Goal: Task Accomplishment & Management: Complete application form

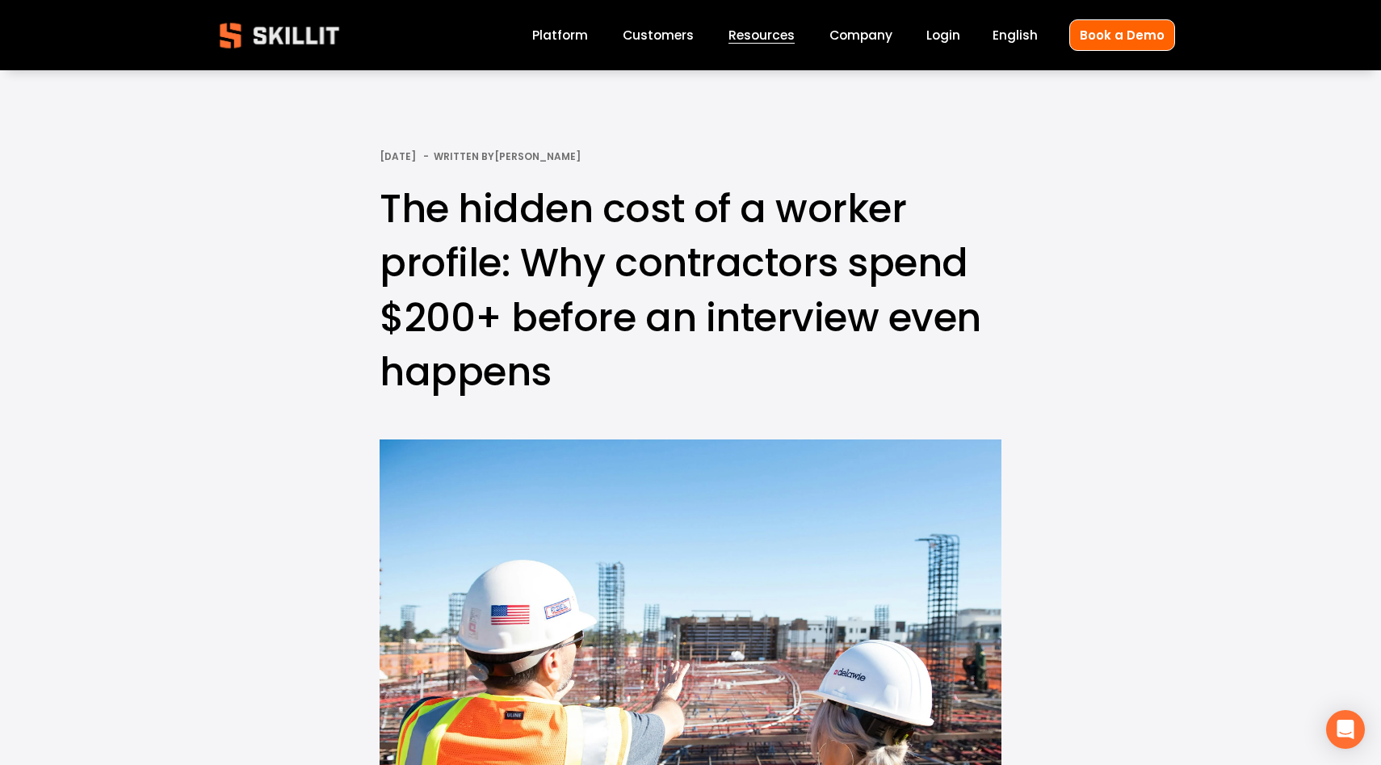
click at [257, 23] on img at bounding box center [279, 35] width 147 height 48
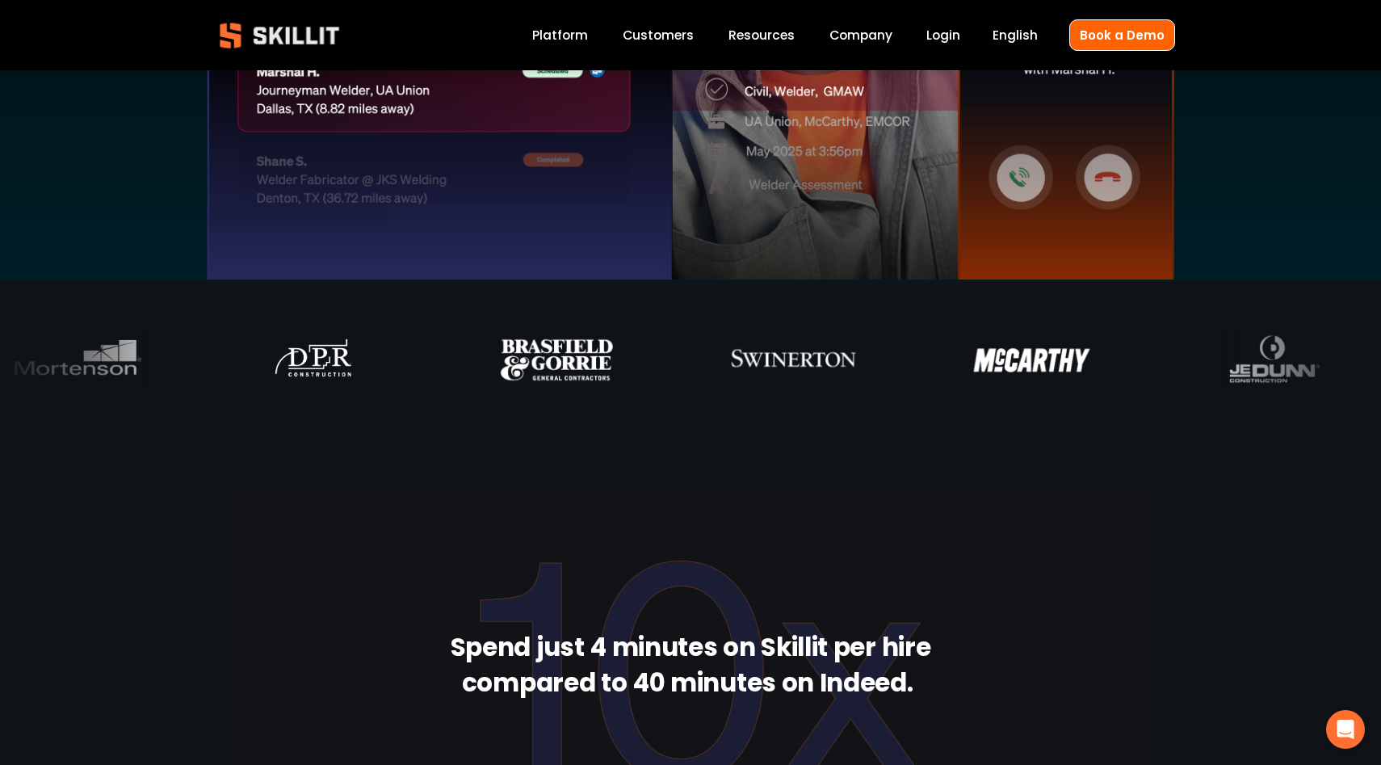
scroll to position [891, 0]
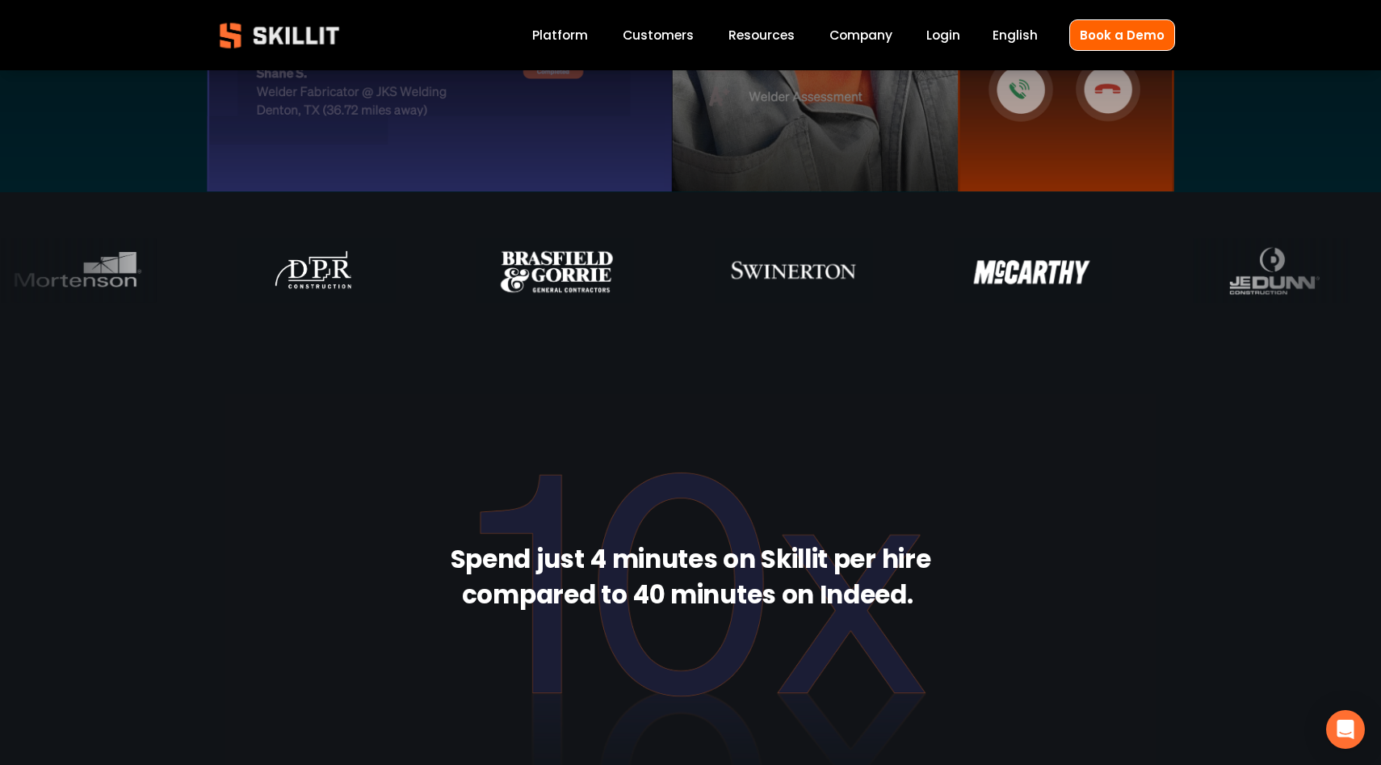
click at [1190, 290] on div at bounding box center [1268, 270] width 157 height 65
click at [1193, 290] on div at bounding box center [1271, 270] width 157 height 65
click at [1190, 290] on div at bounding box center [1268, 270] width 157 height 65
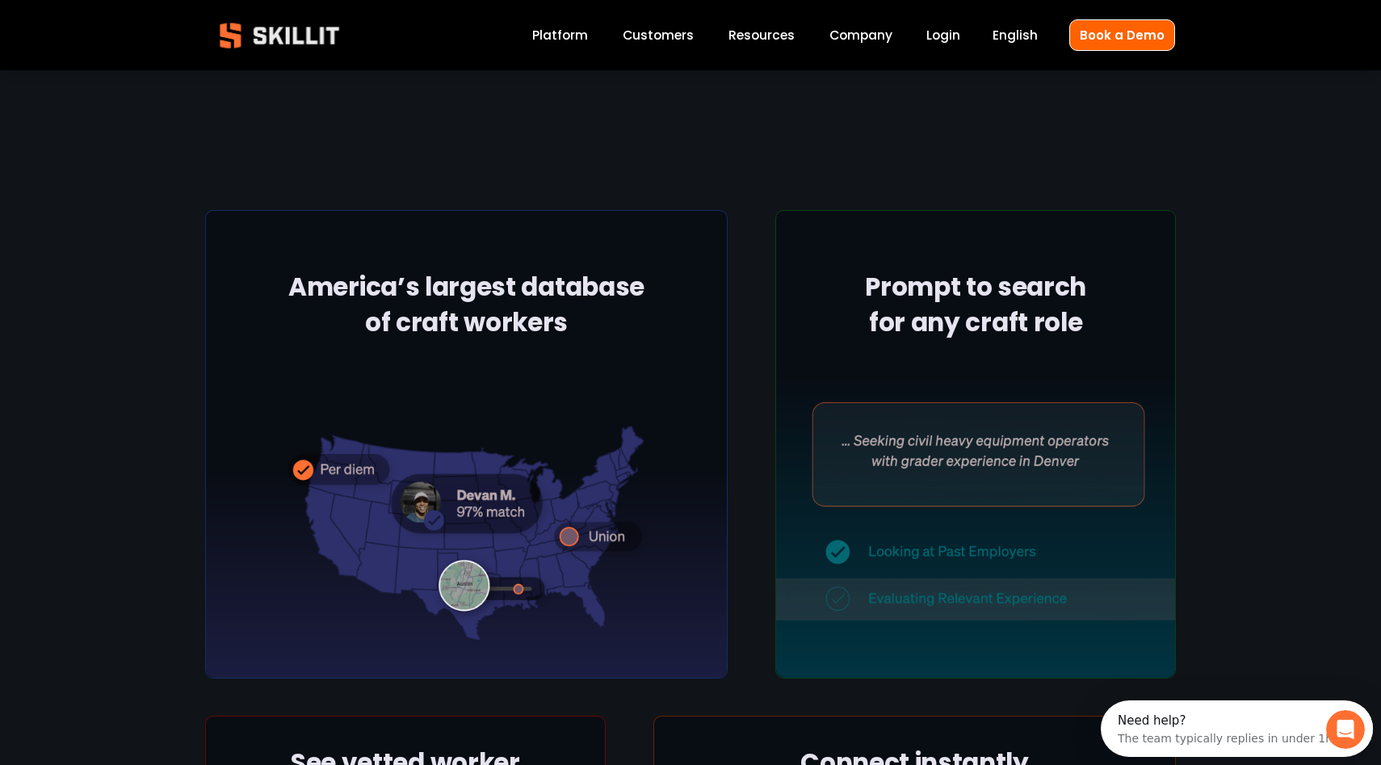
scroll to position [2016, 0]
click at [521, 317] on div at bounding box center [466, 443] width 522 height 468
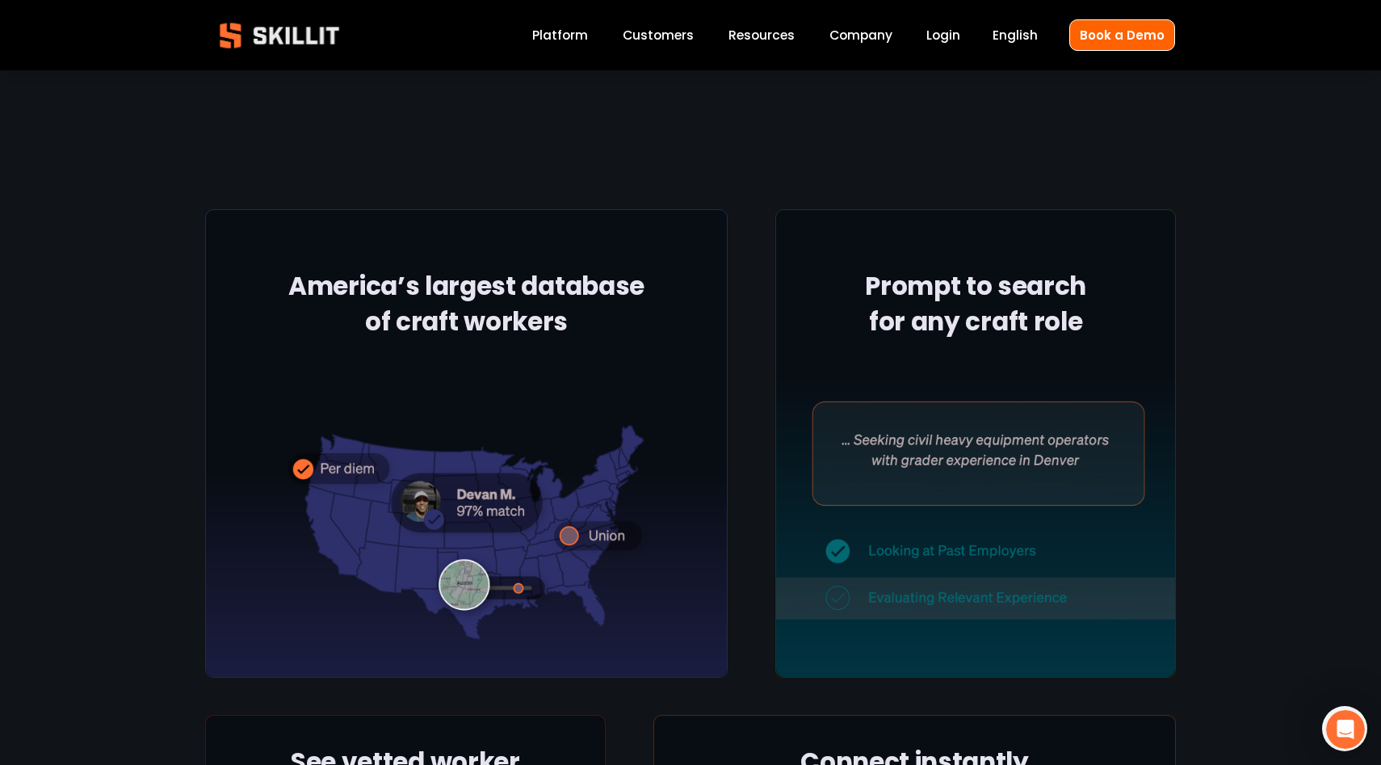
click at [493, 465] on div at bounding box center [466, 443] width 522 height 468
click at [516, 518] on div at bounding box center [466, 443] width 522 height 468
drag, startPoint x: 518, startPoint y: 569, endPoint x: 474, endPoint y: 569, distance: 43.6
click at [474, 569] on div at bounding box center [466, 443] width 522 height 468
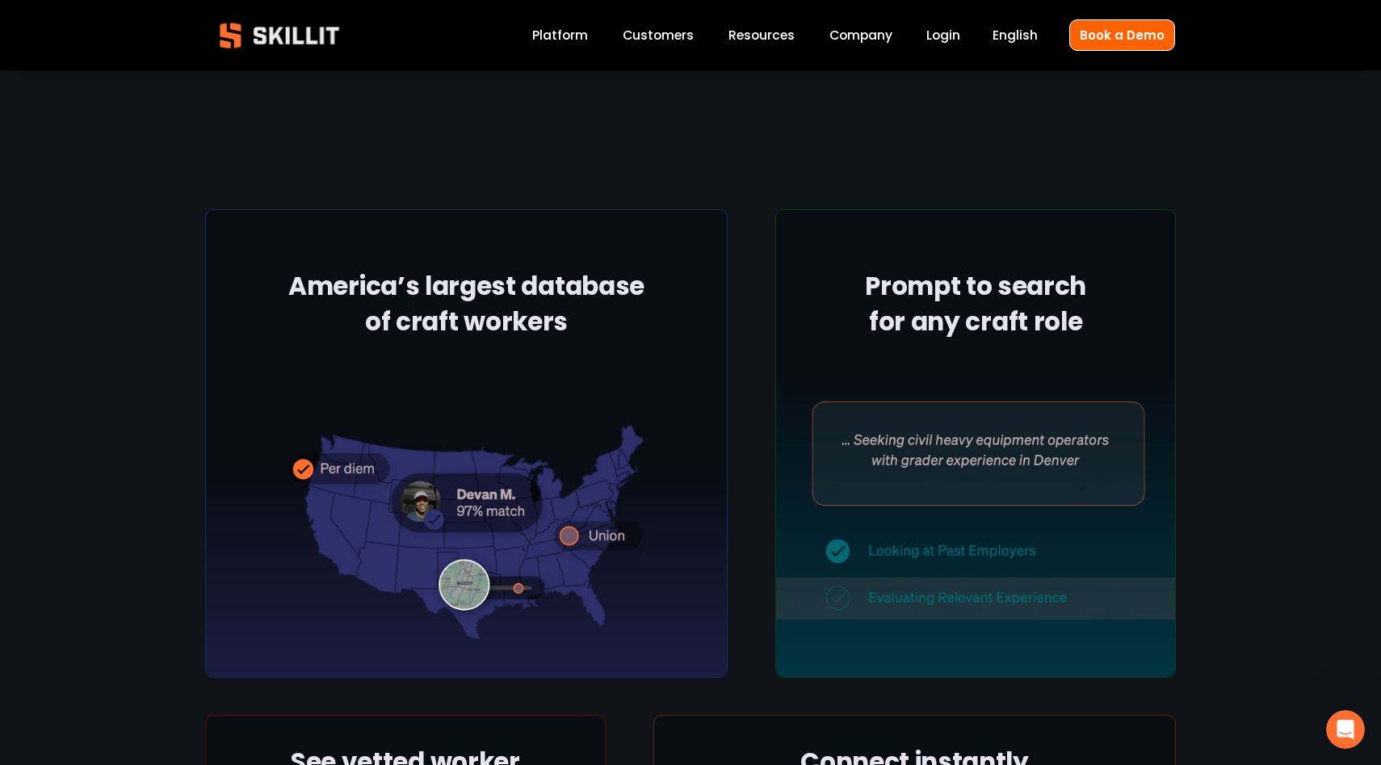
click at [474, 569] on div at bounding box center [466, 443] width 522 height 468
click at [958, 403] on div at bounding box center [975, 443] width 401 height 468
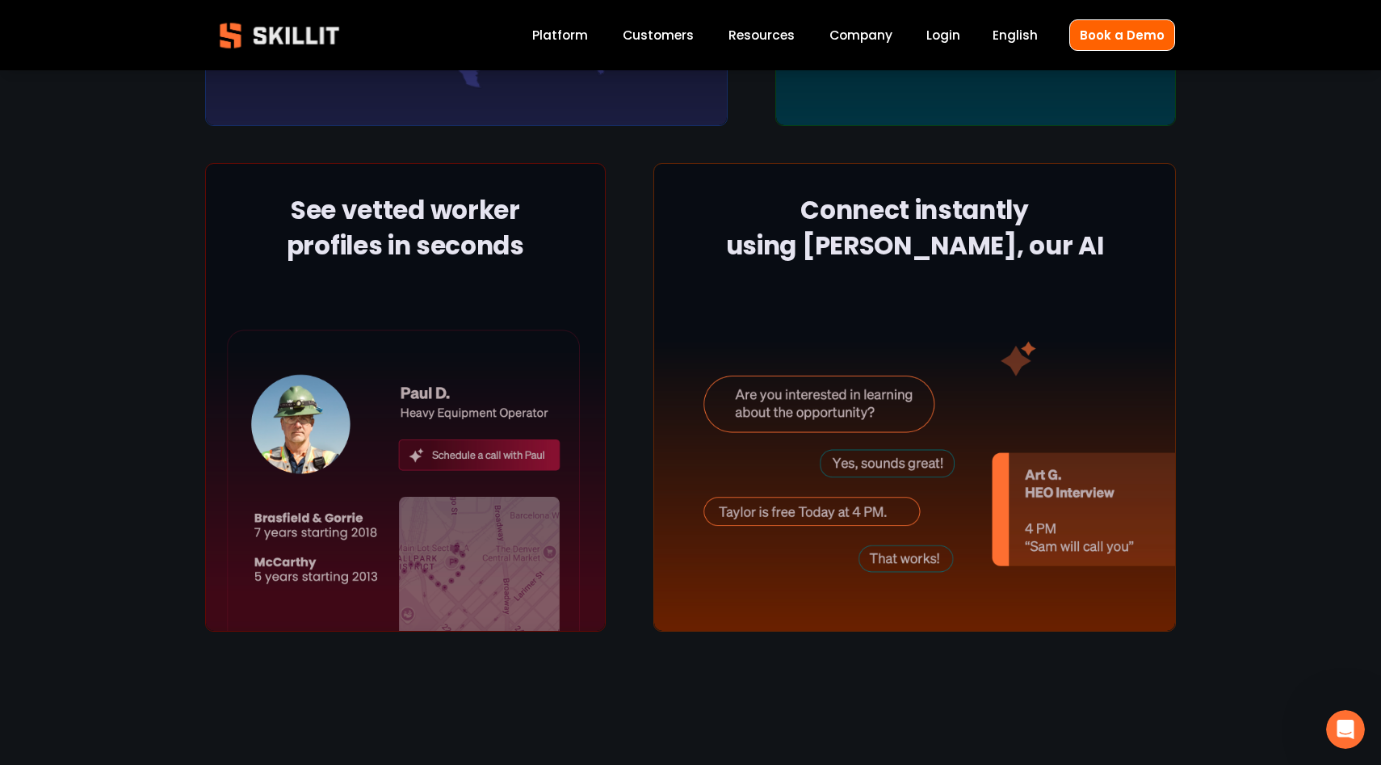
scroll to position [2569, 0]
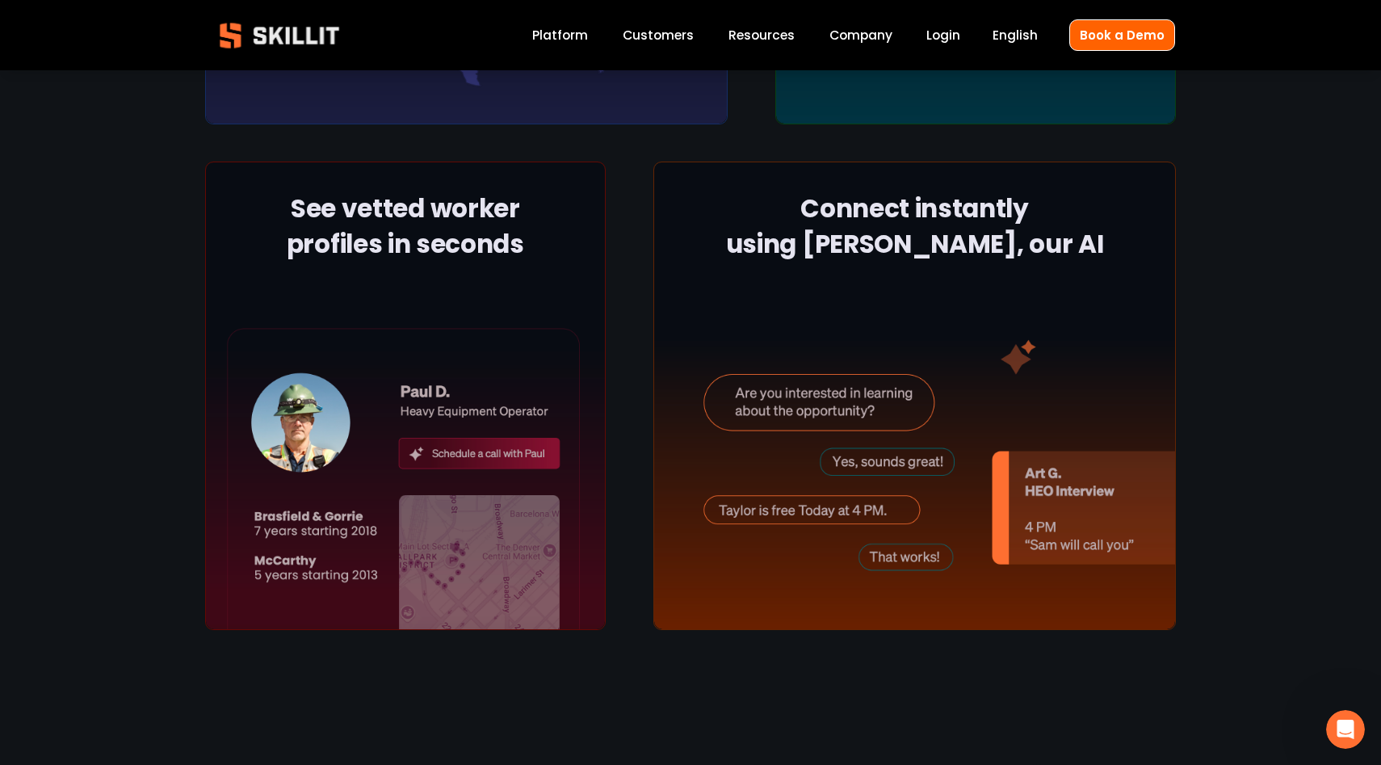
click at [495, 425] on div at bounding box center [405, 396] width 401 height 468
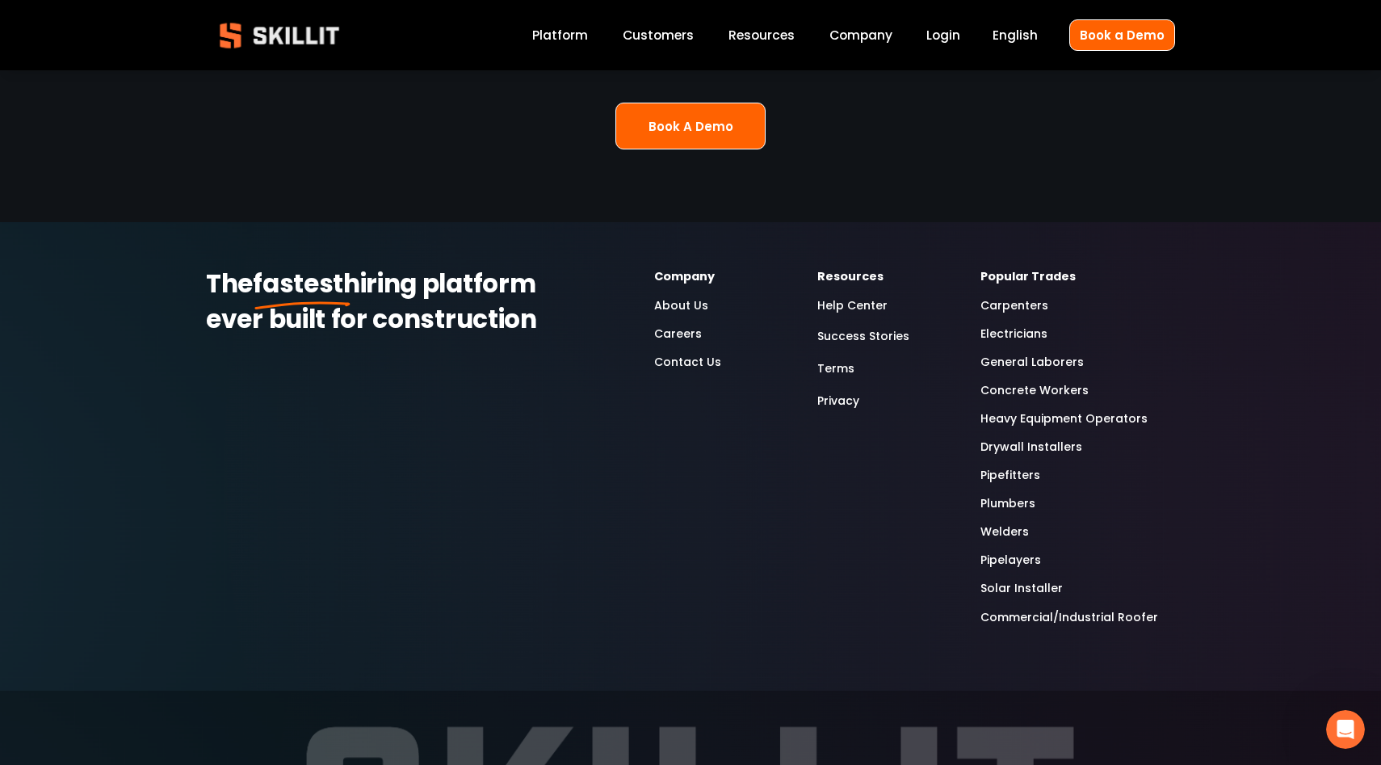
scroll to position [4251, 0]
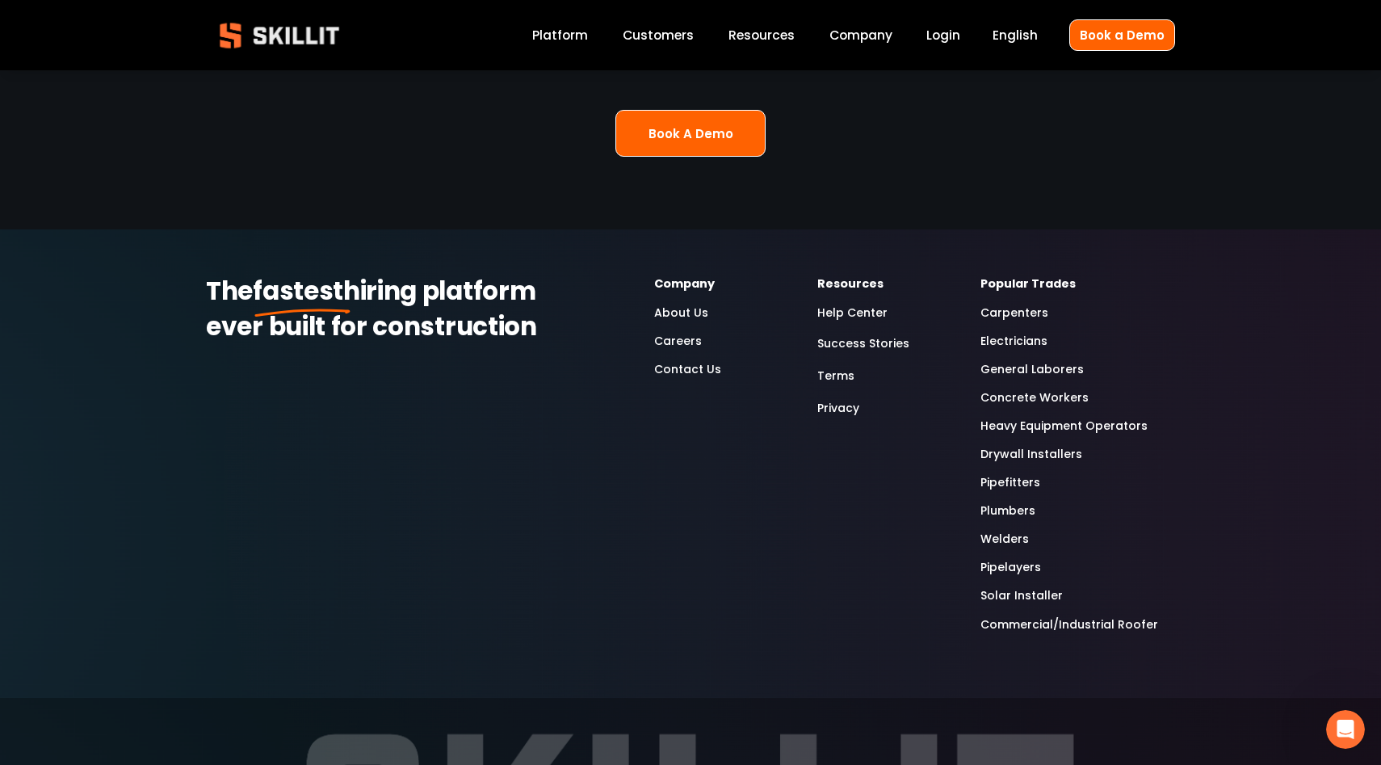
click at [870, 36] on link "Company" at bounding box center [860, 35] width 63 height 22
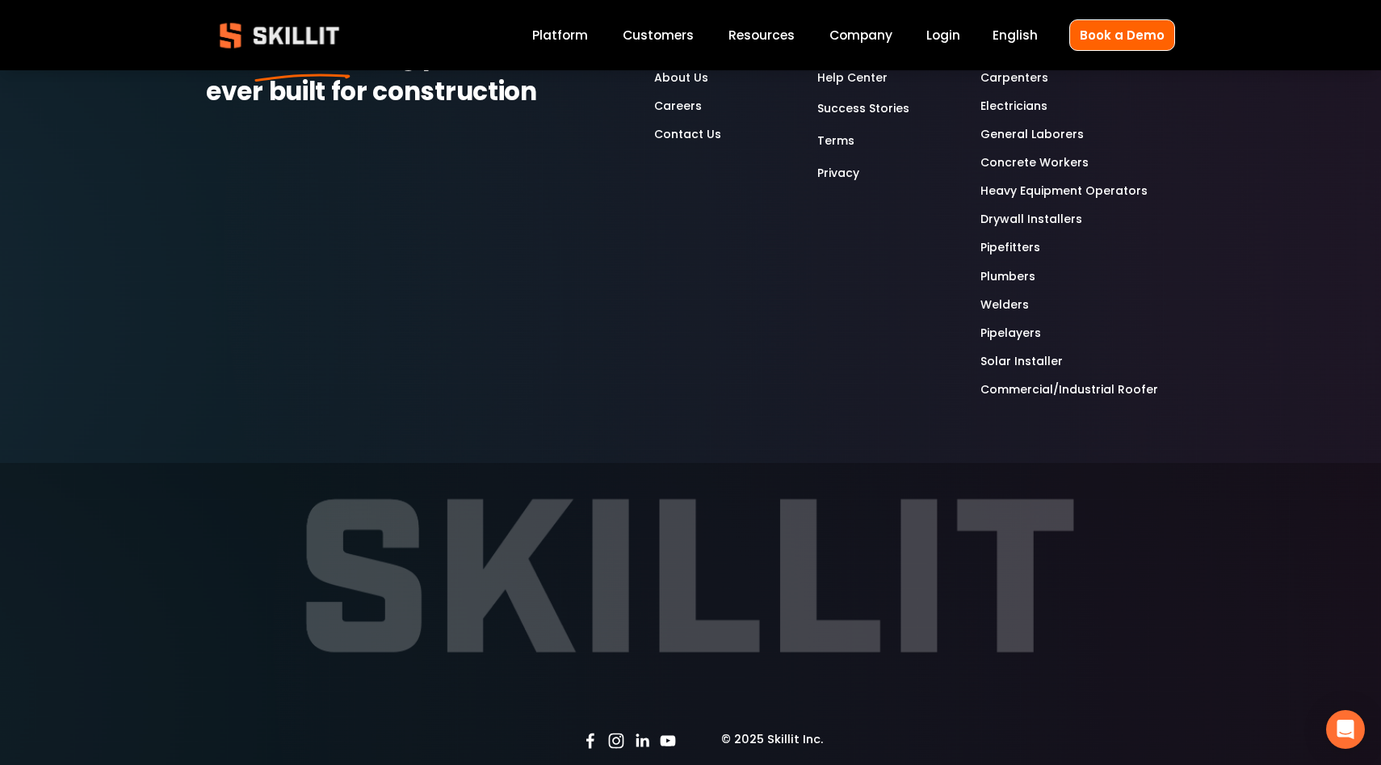
scroll to position [5252, 0]
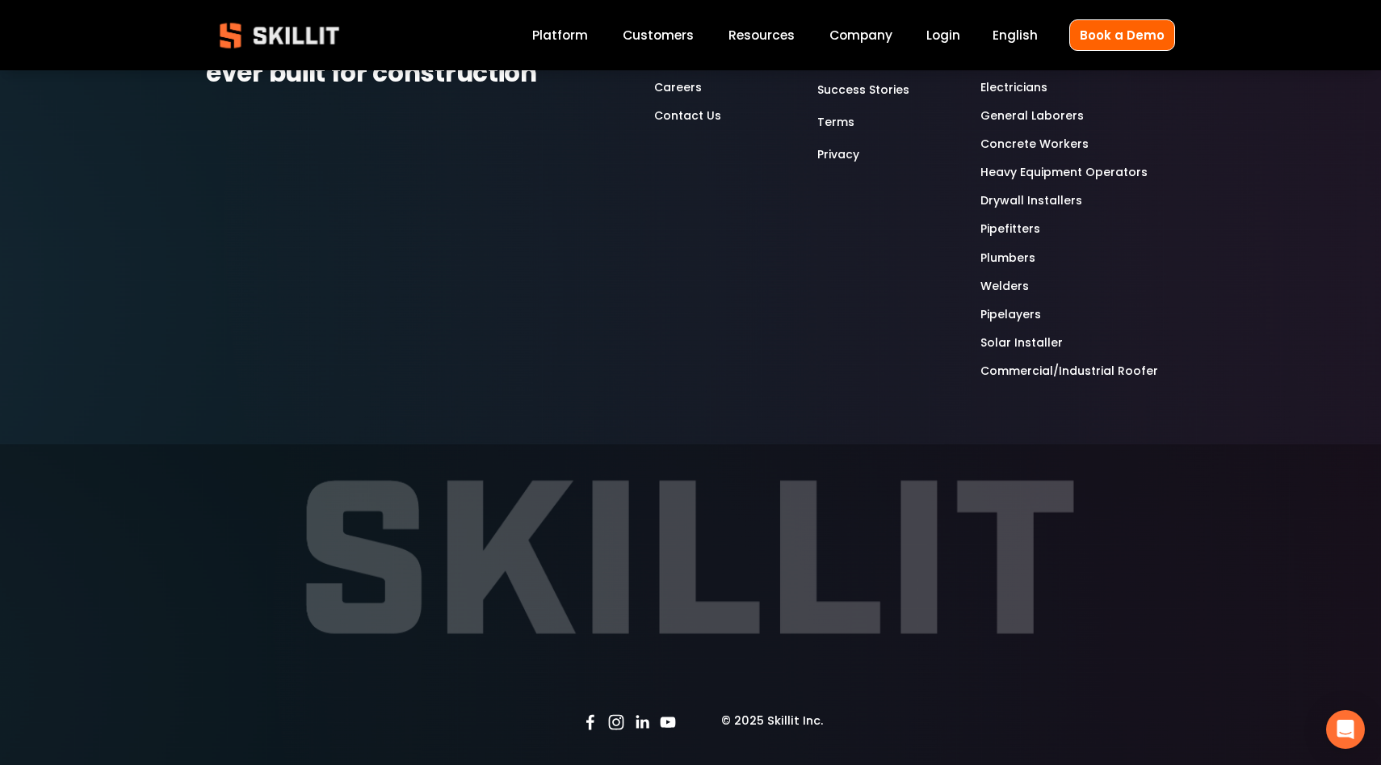
click at [289, 48] on img at bounding box center [279, 35] width 147 height 48
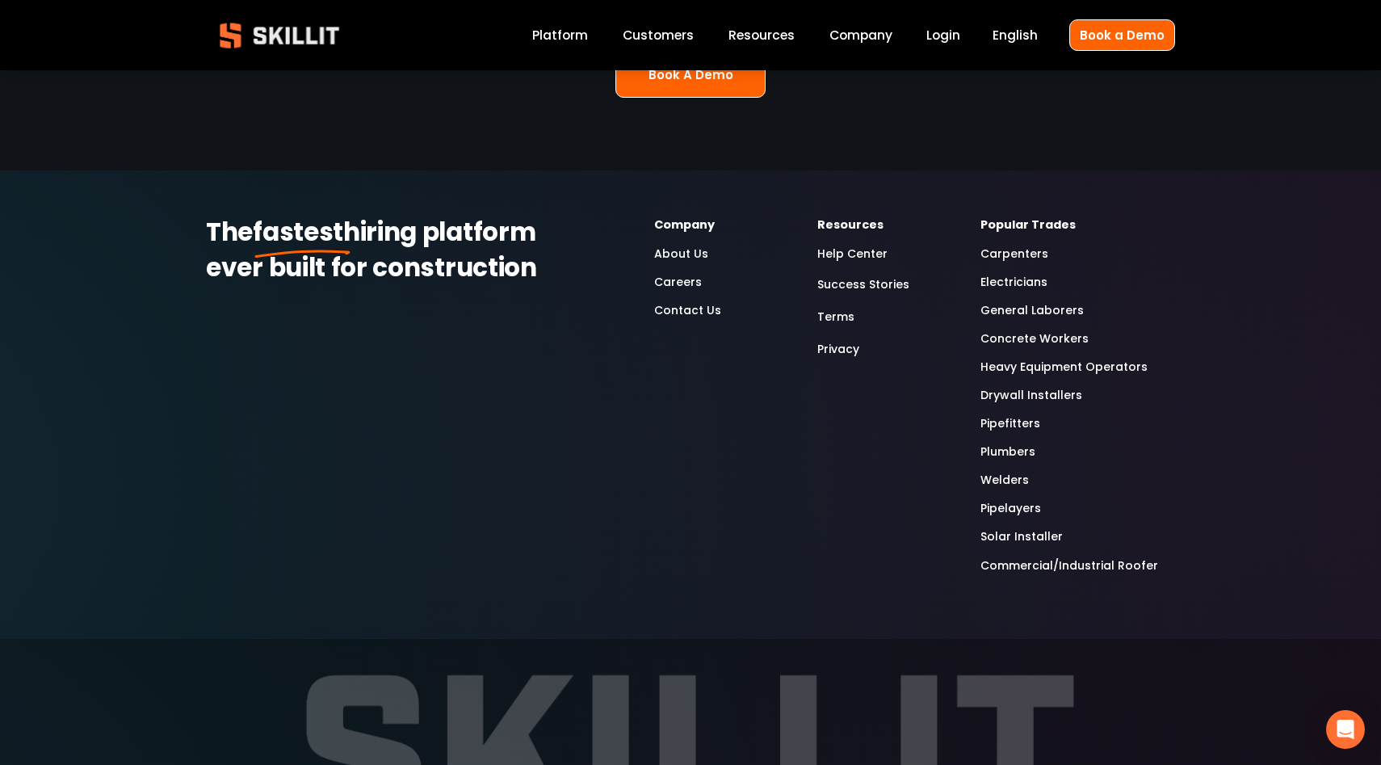
scroll to position [4283, 0]
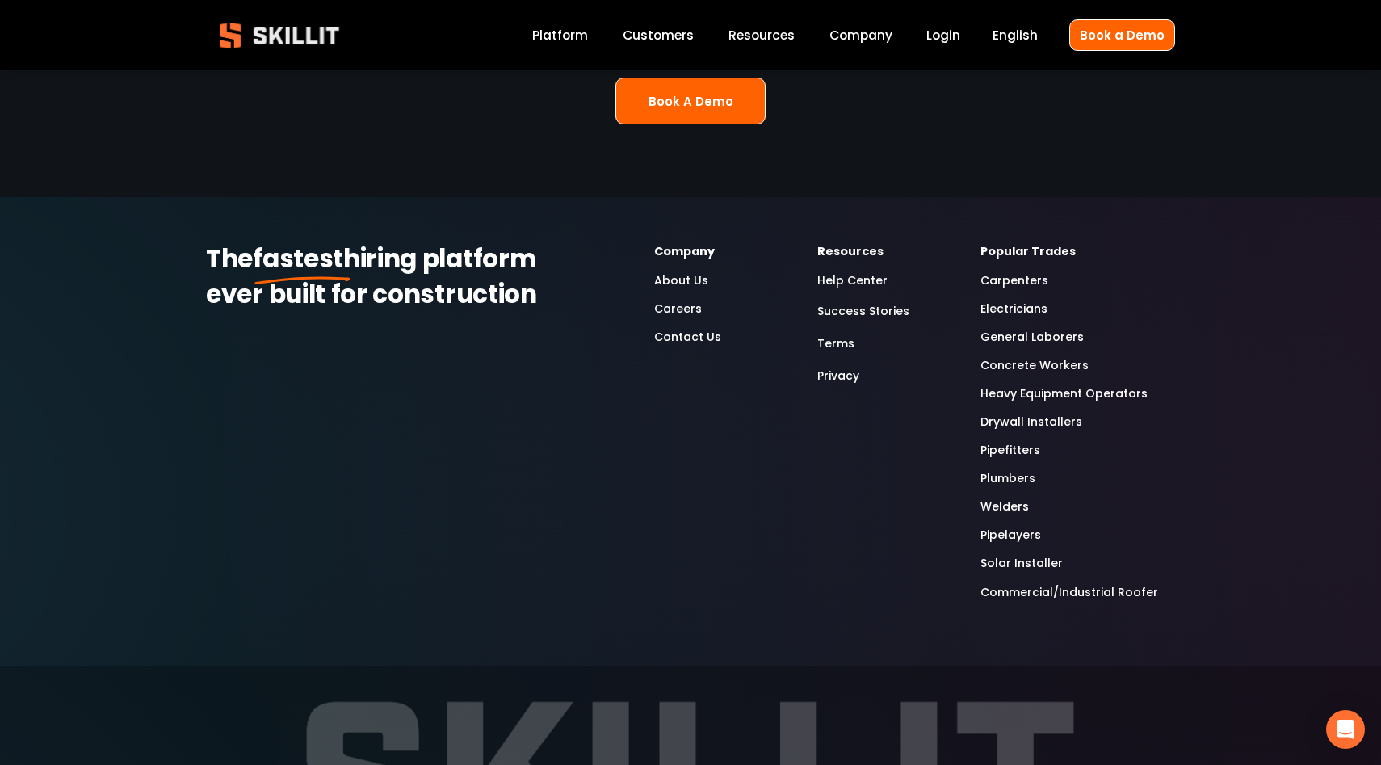
click at [1034, 300] on link "Electricians" at bounding box center [1013, 309] width 67 height 19
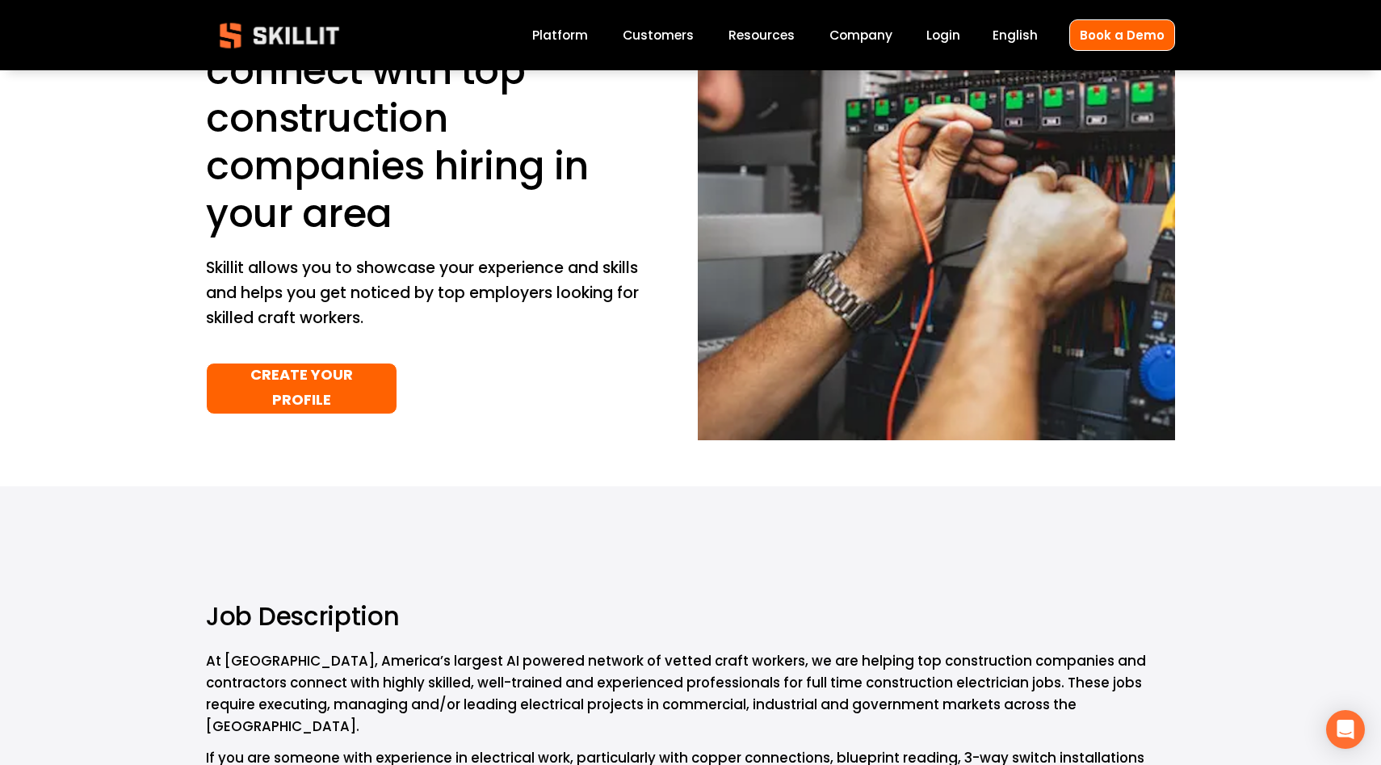
click at [352, 389] on link "CREATE YOUR PROFILE" at bounding box center [301, 389] width 191 height 52
